Goal: Register for event/course

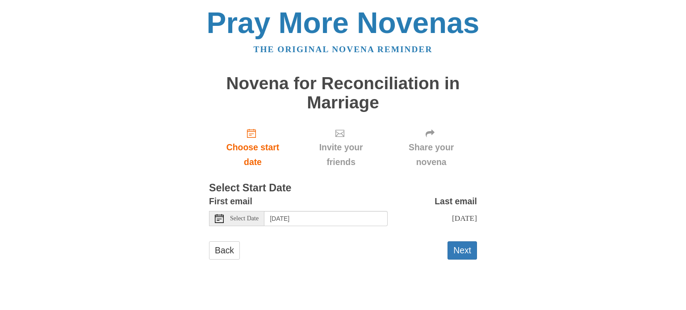
click at [217, 219] on use at bounding box center [219, 218] width 9 height 9
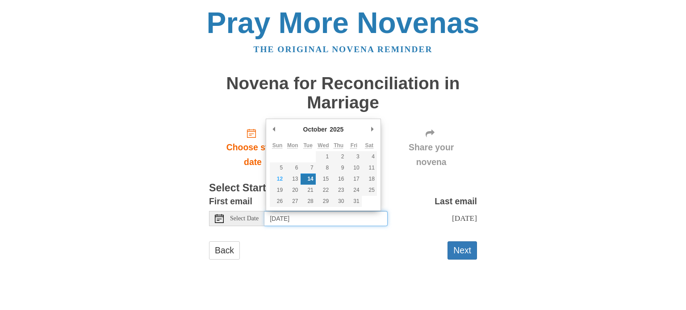
type input "Monday, October 13th"
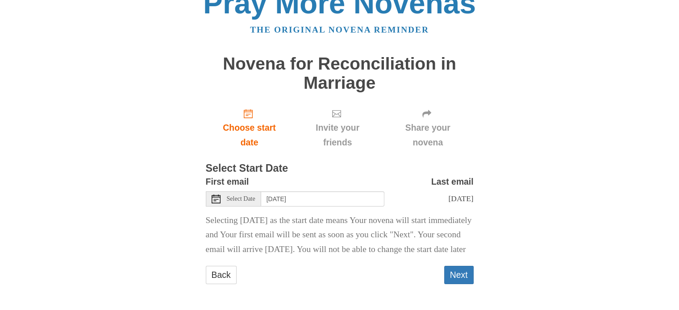
scroll to position [42, 0]
click at [452, 282] on button "Next" at bounding box center [458, 275] width 29 height 18
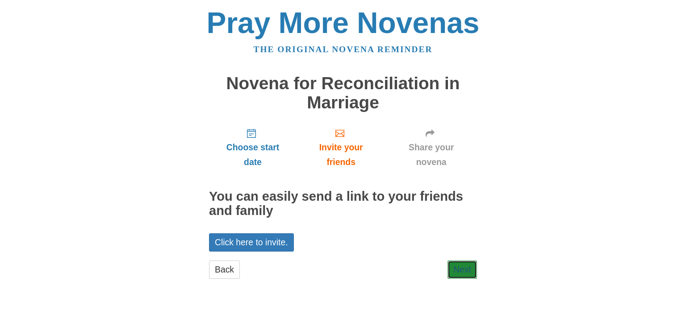
click at [454, 271] on link "Next" at bounding box center [461, 270] width 29 height 18
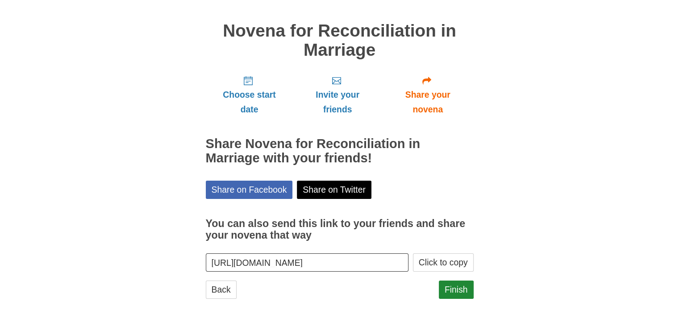
scroll to position [67, 0]
